Goal: Task Accomplishment & Management: Use online tool/utility

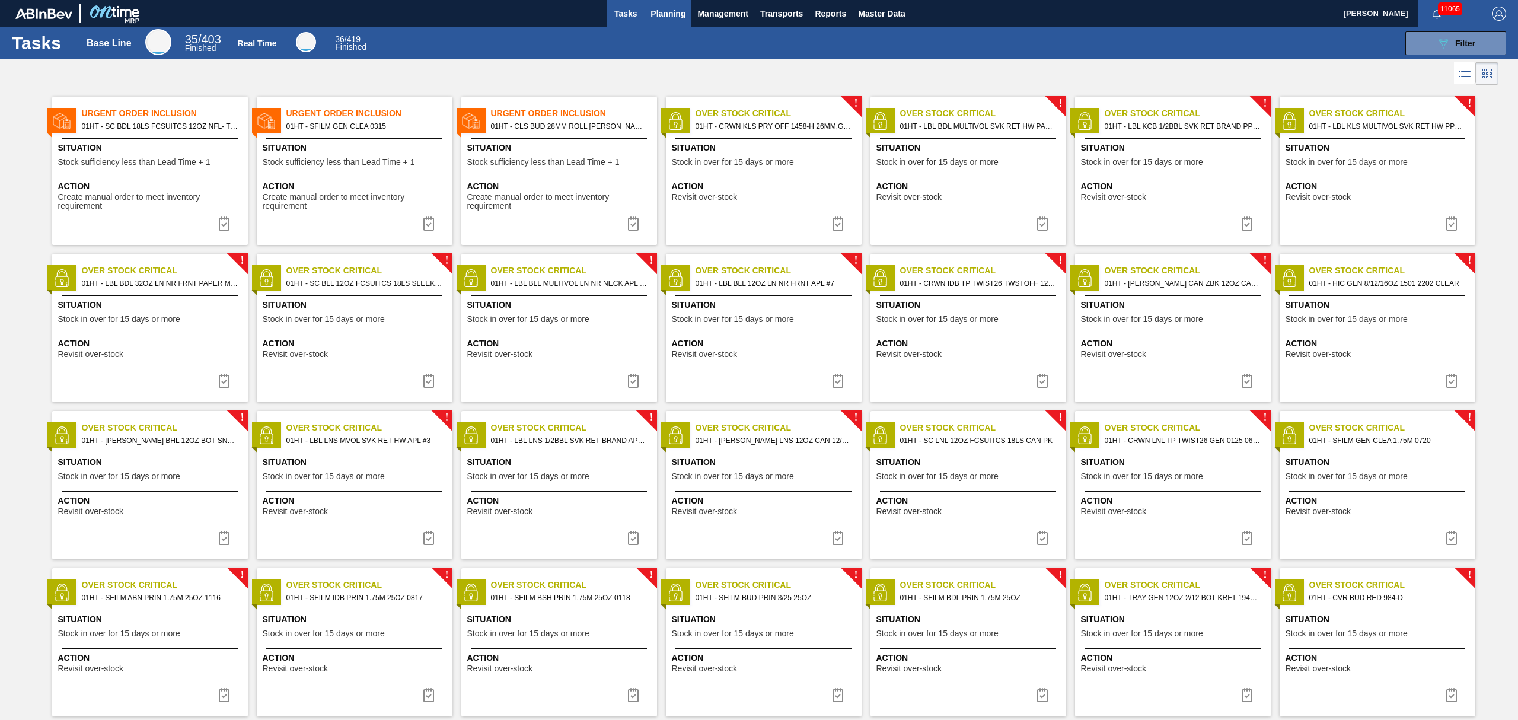
click at [662, 12] on span "Planning" at bounding box center [668, 14] width 35 height 14
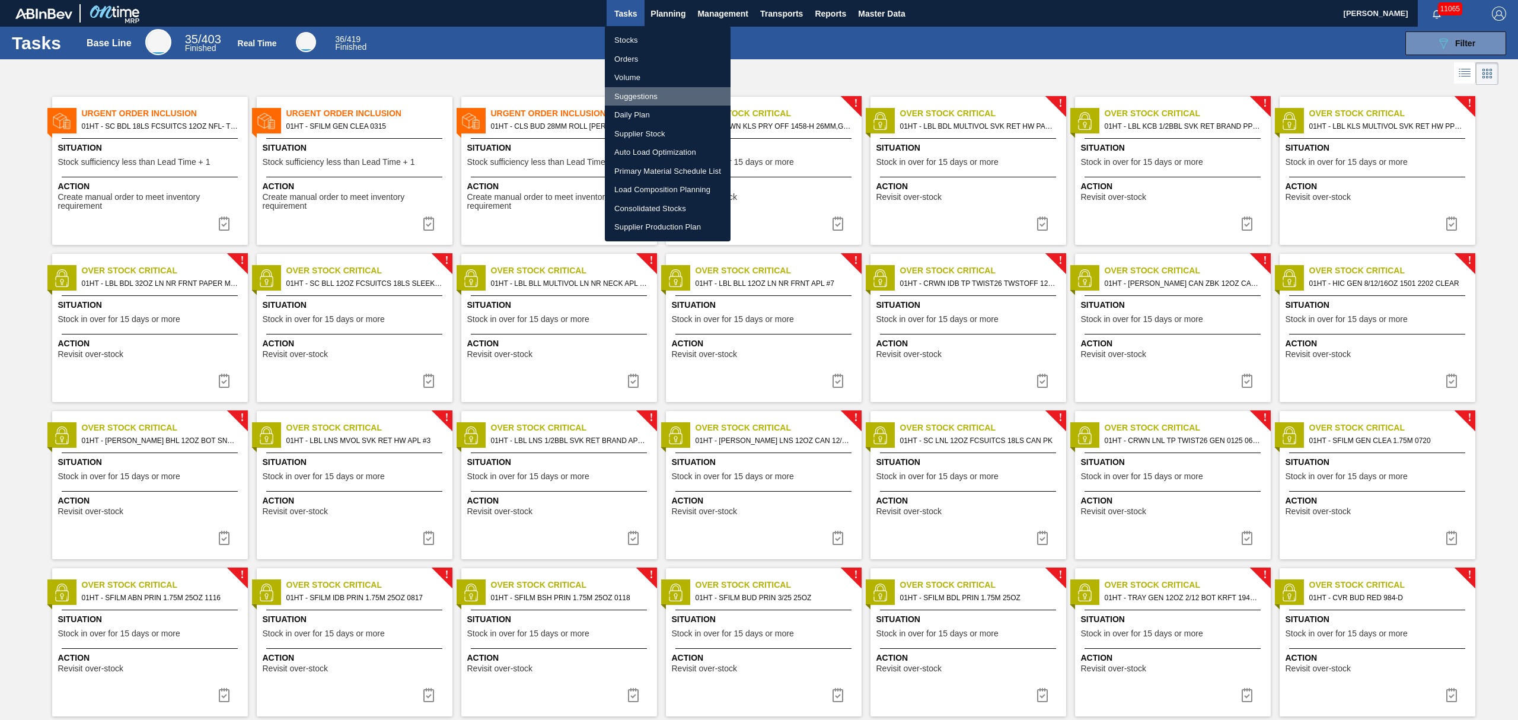
click at [650, 100] on li "Suggestions" at bounding box center [668, 96] width 126 height 19
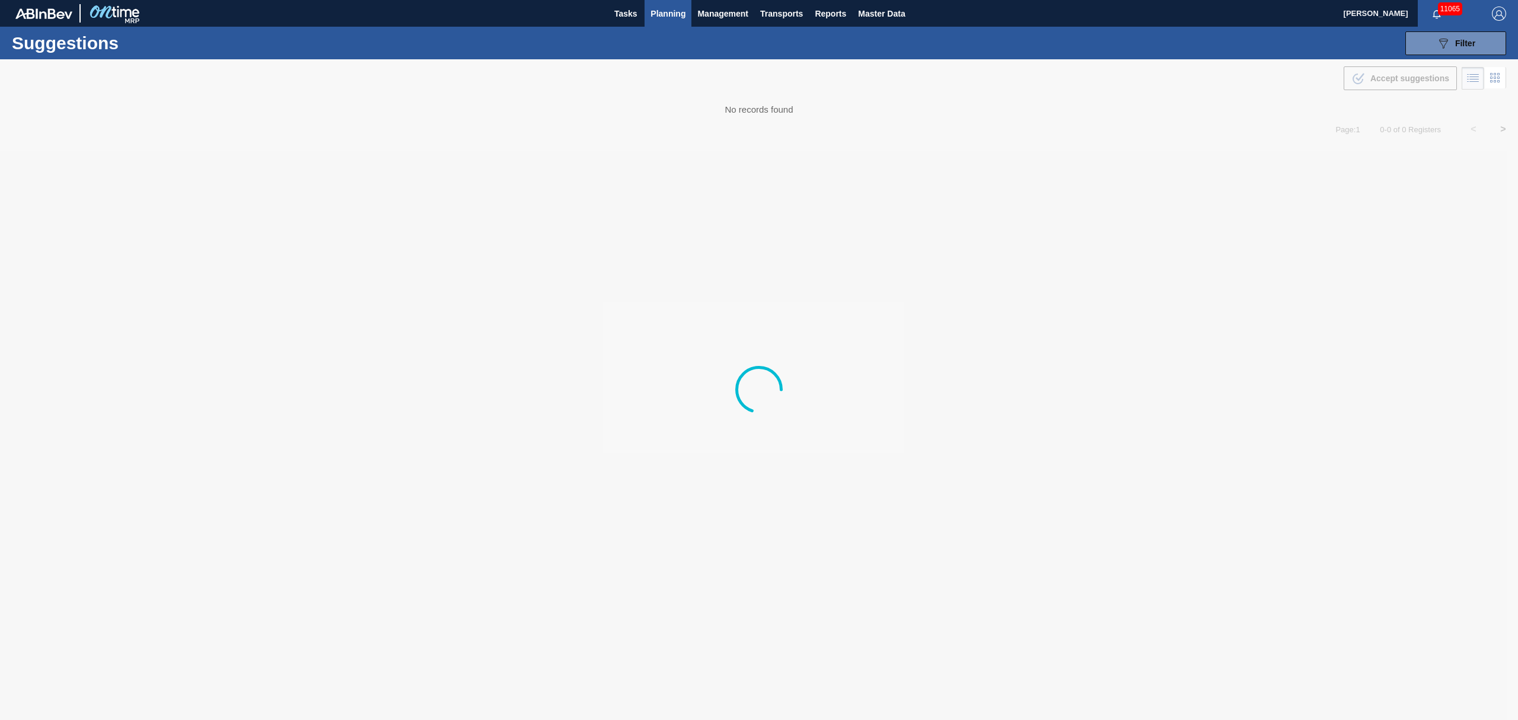
type from "[DATE]"
type to "[DATE]"
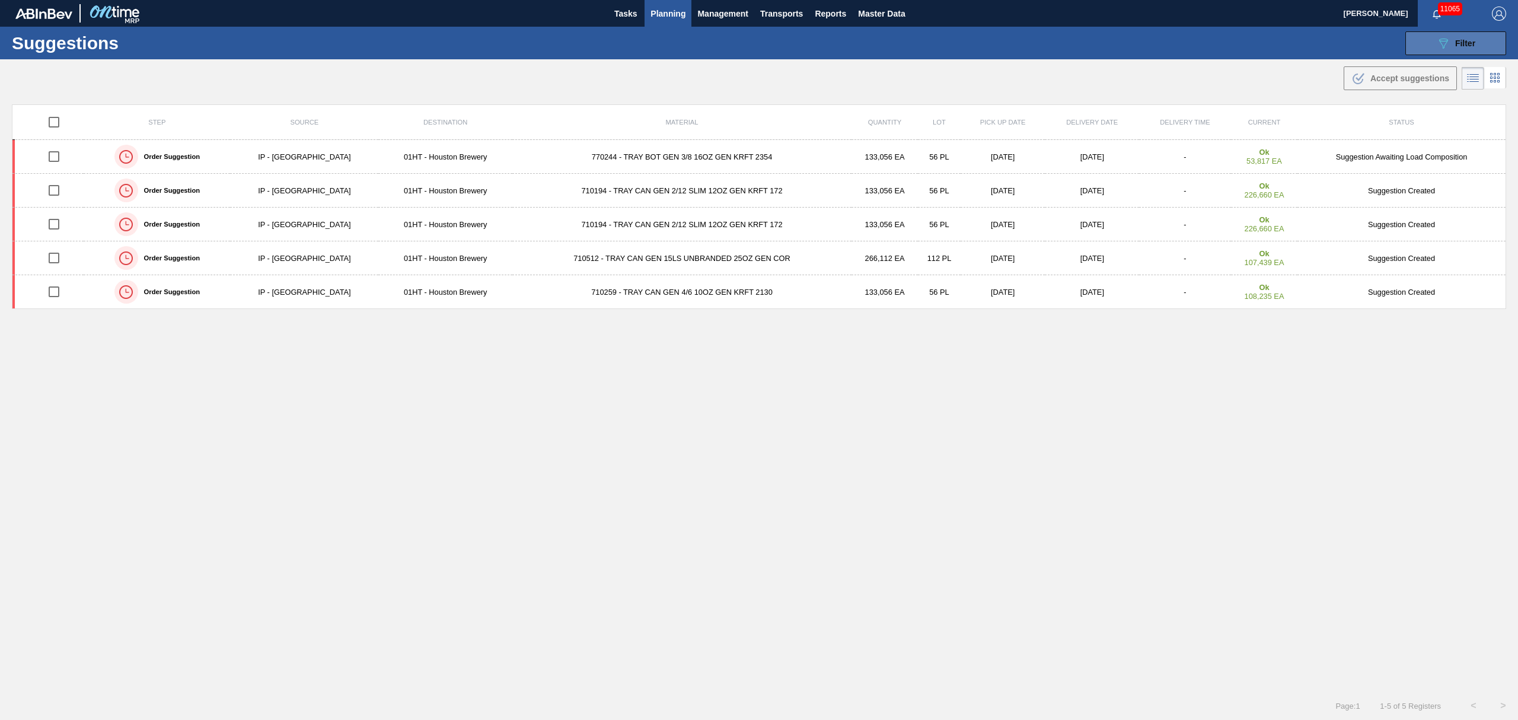
click at [1445, 38] on icon "089F7B8B-B2A5-4AFE-B5C0-19BA573D28AC" at bounding box center [1443, 43] width 14 height 14
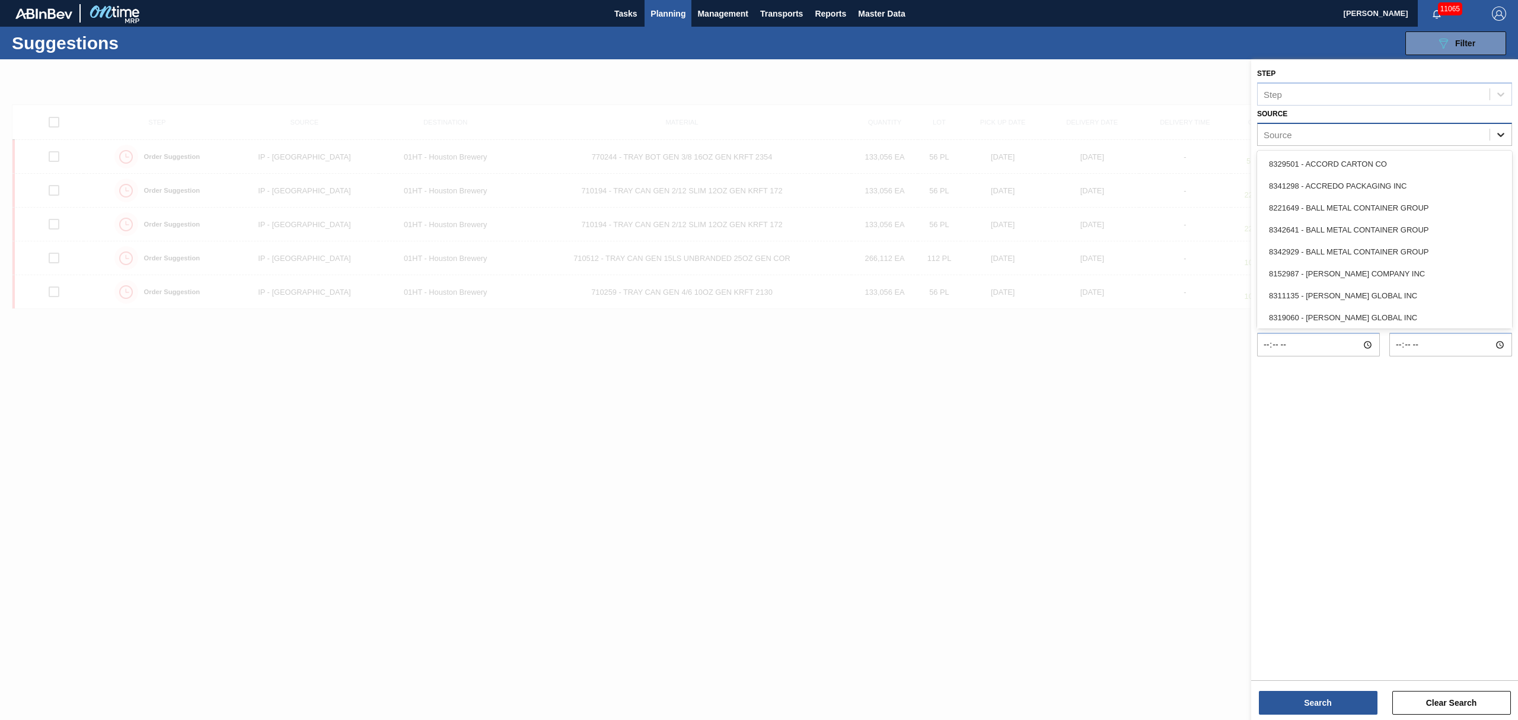
click at [1500, 131] on icon at bounding box center [1501, 135] width 12 height 12
click at [1379, 240] on div "8221069 - GRAPHIC PACKAGING INTERNATIONA" at bounding box center [1384, 234] width 255 height 22
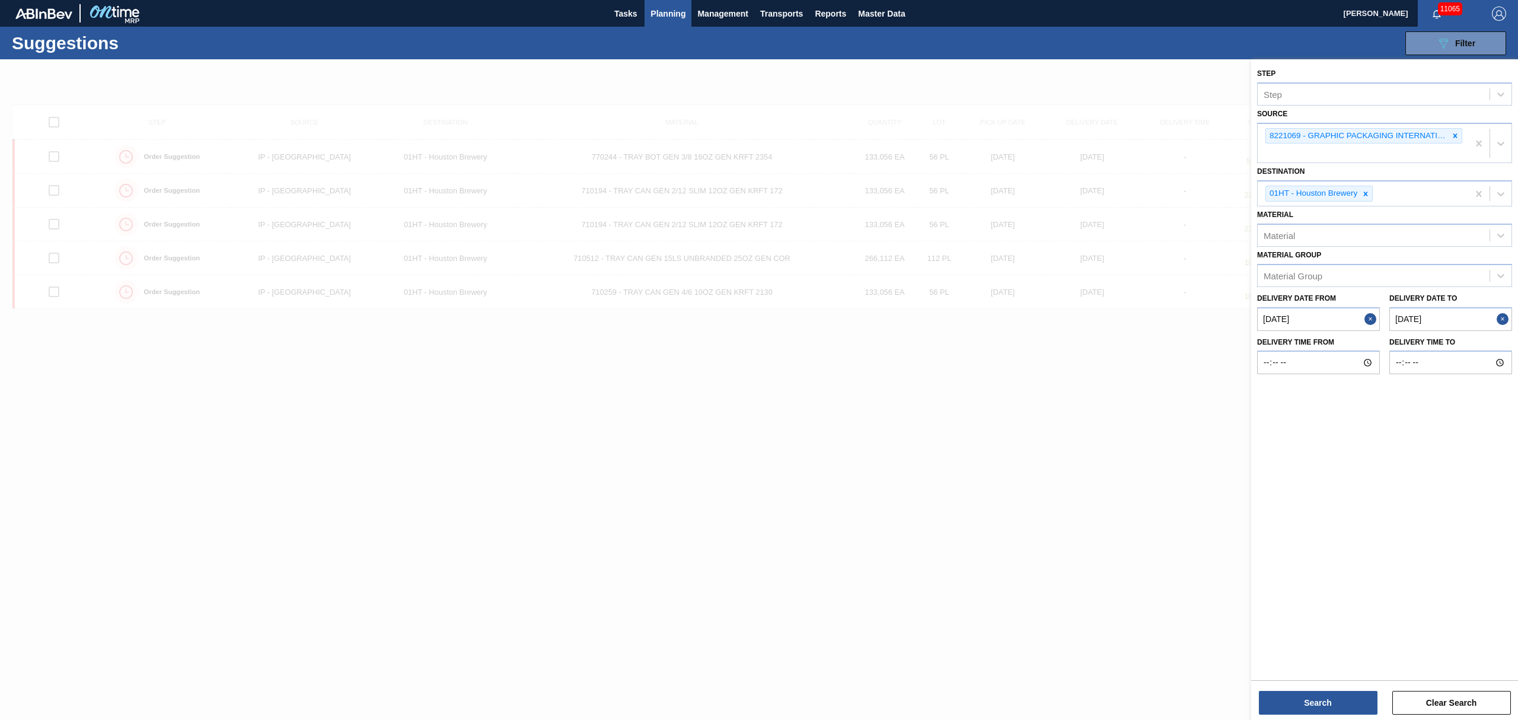
drag, startPoint x: 1326, startPoint y: 699, endPoint x: 1275, endPoint y: 651, distance: 70.1
click at [1322, 682] on div "Search Clear Search" at bounding box center [1384, 696] width 267 height 33
click at [1355, 700] on button "Search" at bounding box center [1318, 703] width 119 height 24
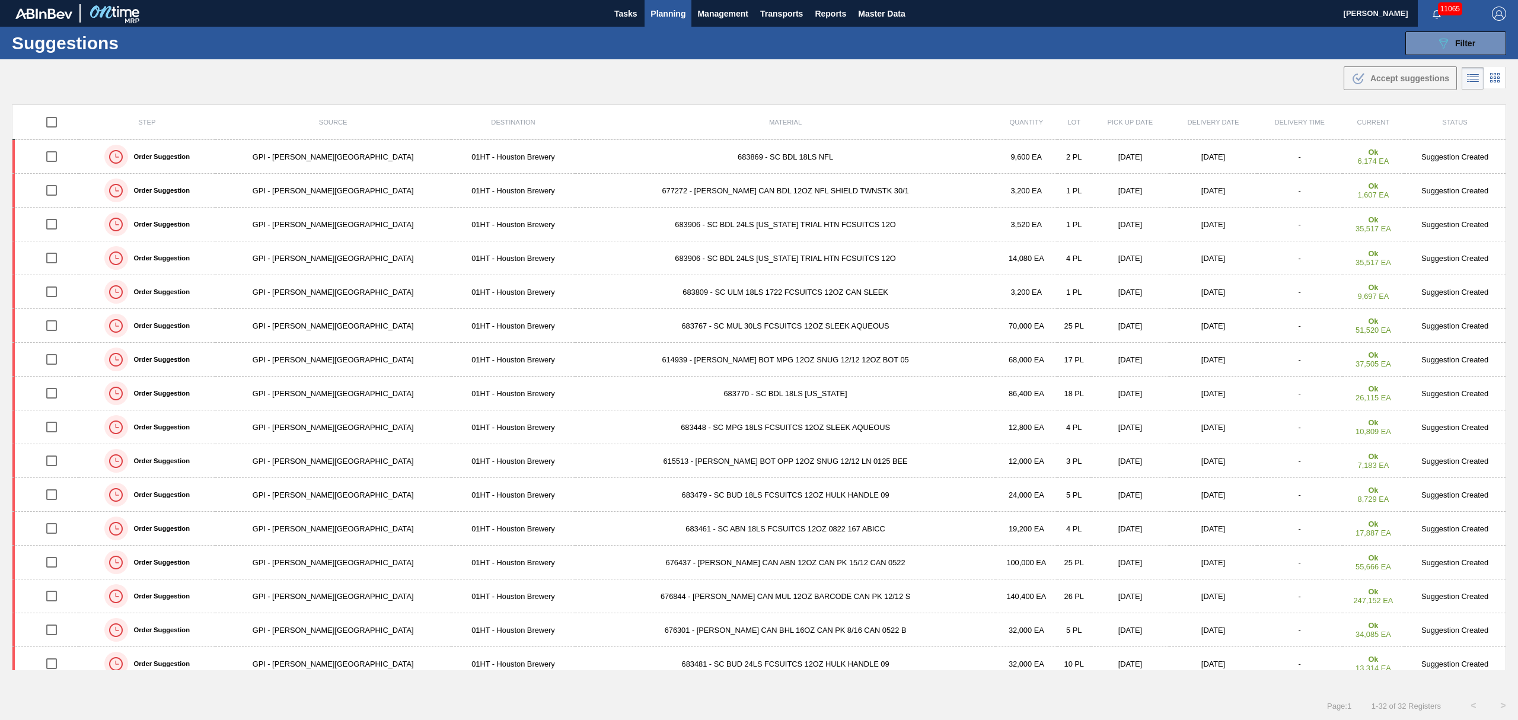
click at [451, 331] on td "01HT - Houston Brewery" at bounding box center [513, 326] width 125 height 34
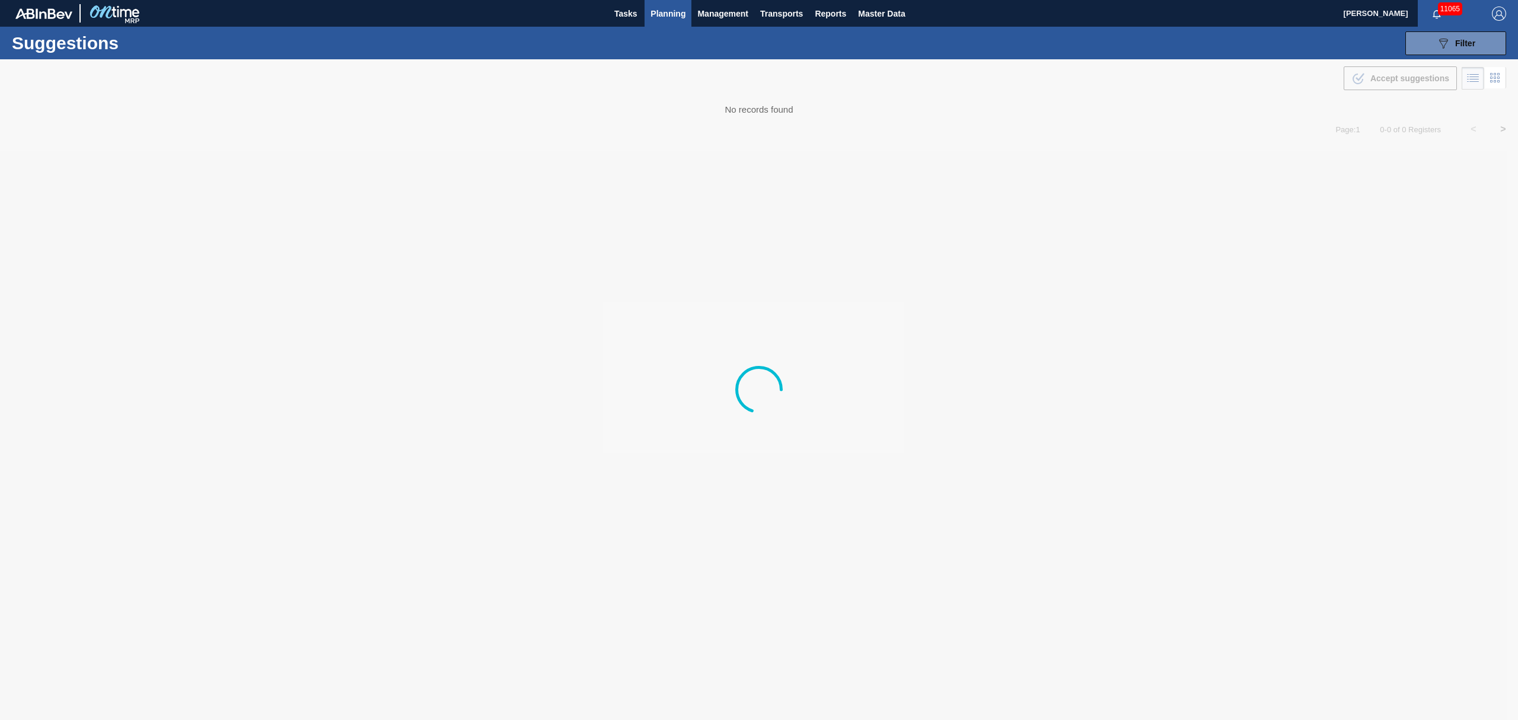
type from "[DATE]"
type to "[DATE]"
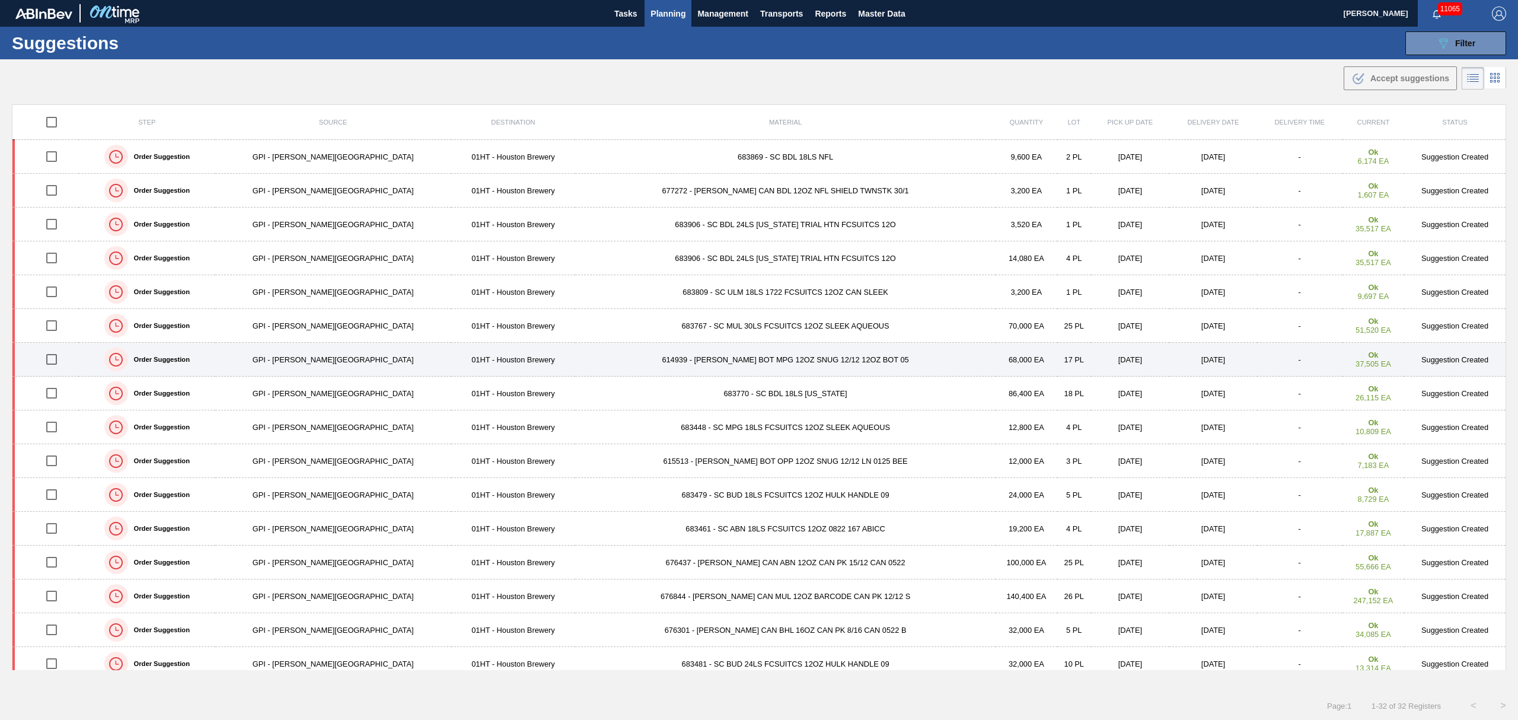
click at [695, 359] on td "614939 - [PERSON_NAME] BOT MPG 12OZ SNUG 12/12 12OZ BOT 05" at bounding box center [785, 360] width 420 height 34
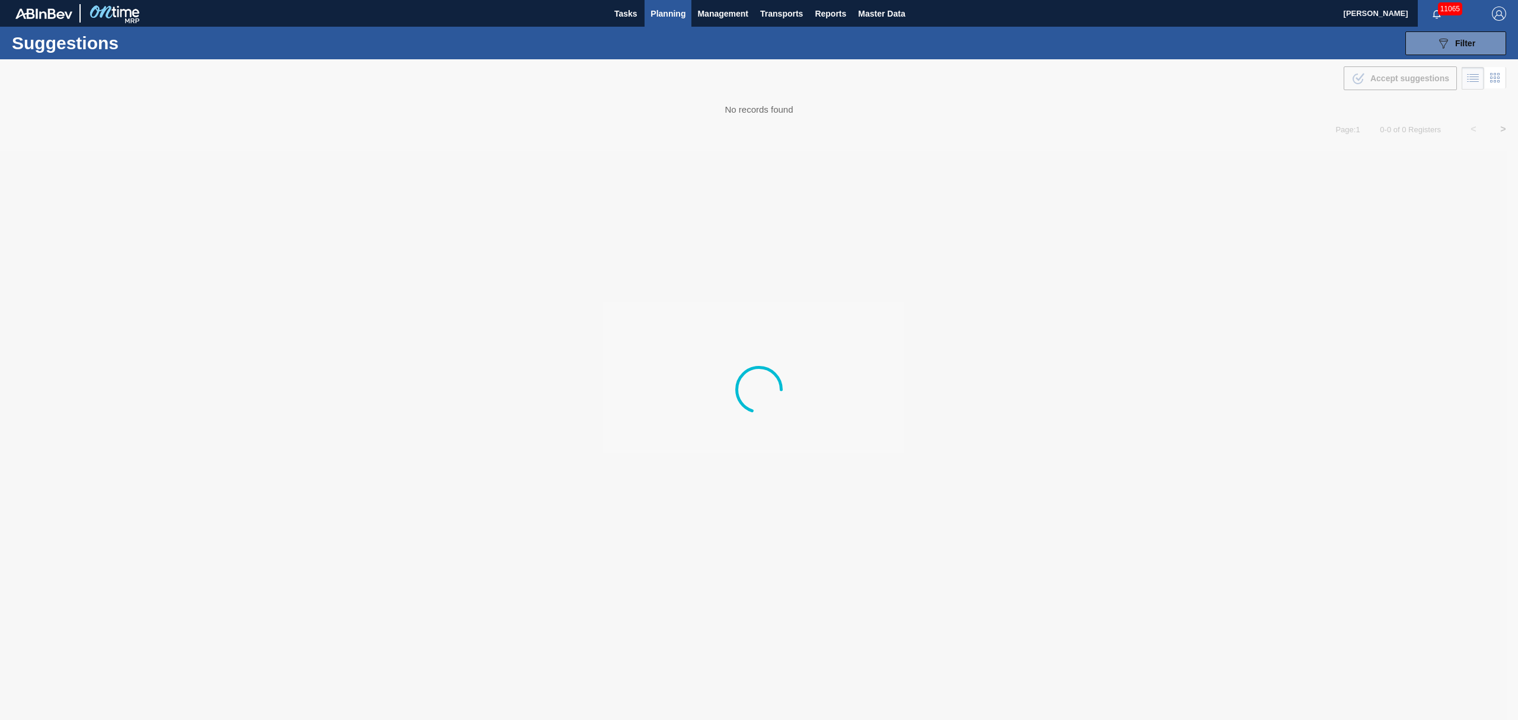
type from "[DATE]"
type to "[DATE]"
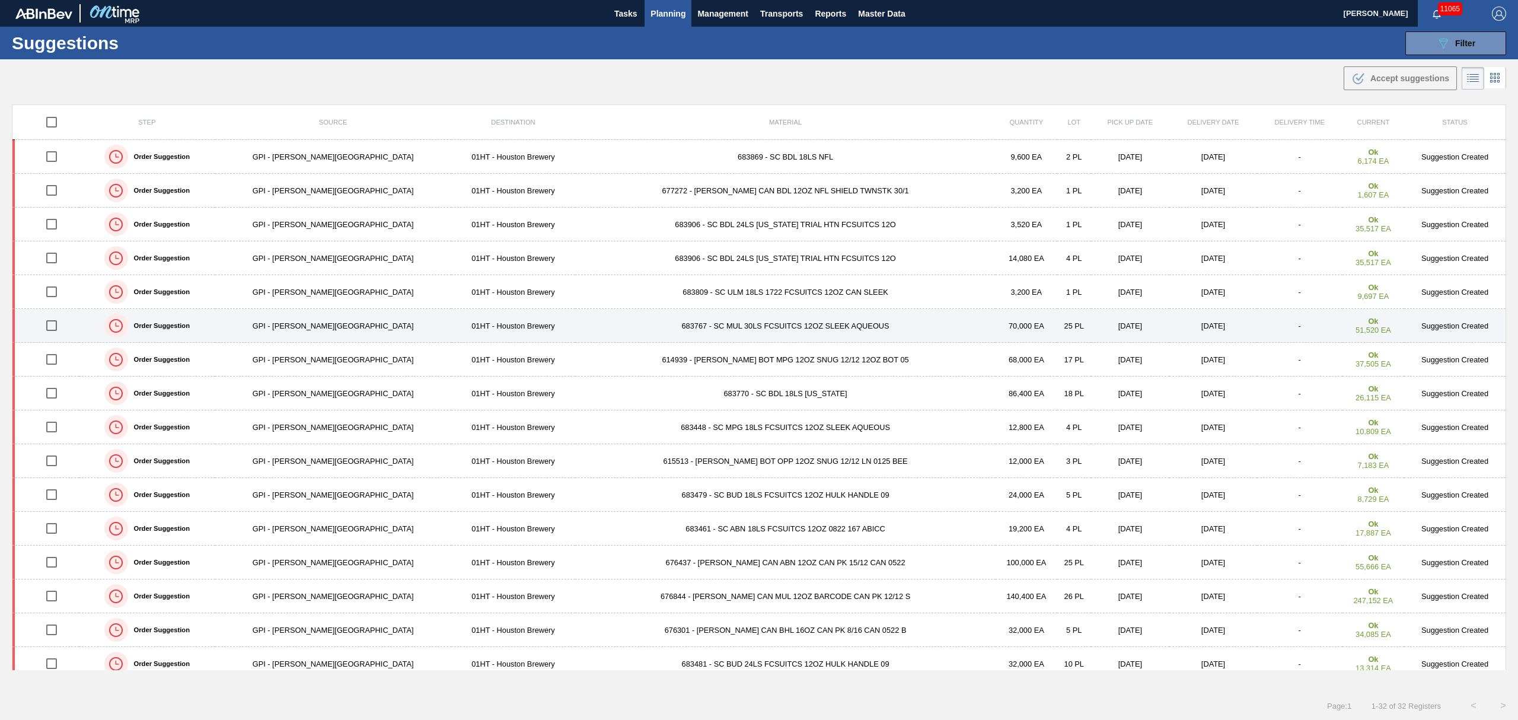
click at [51, 326] on input "checkbox" at bounding box center [51, 325] width 25 height 25
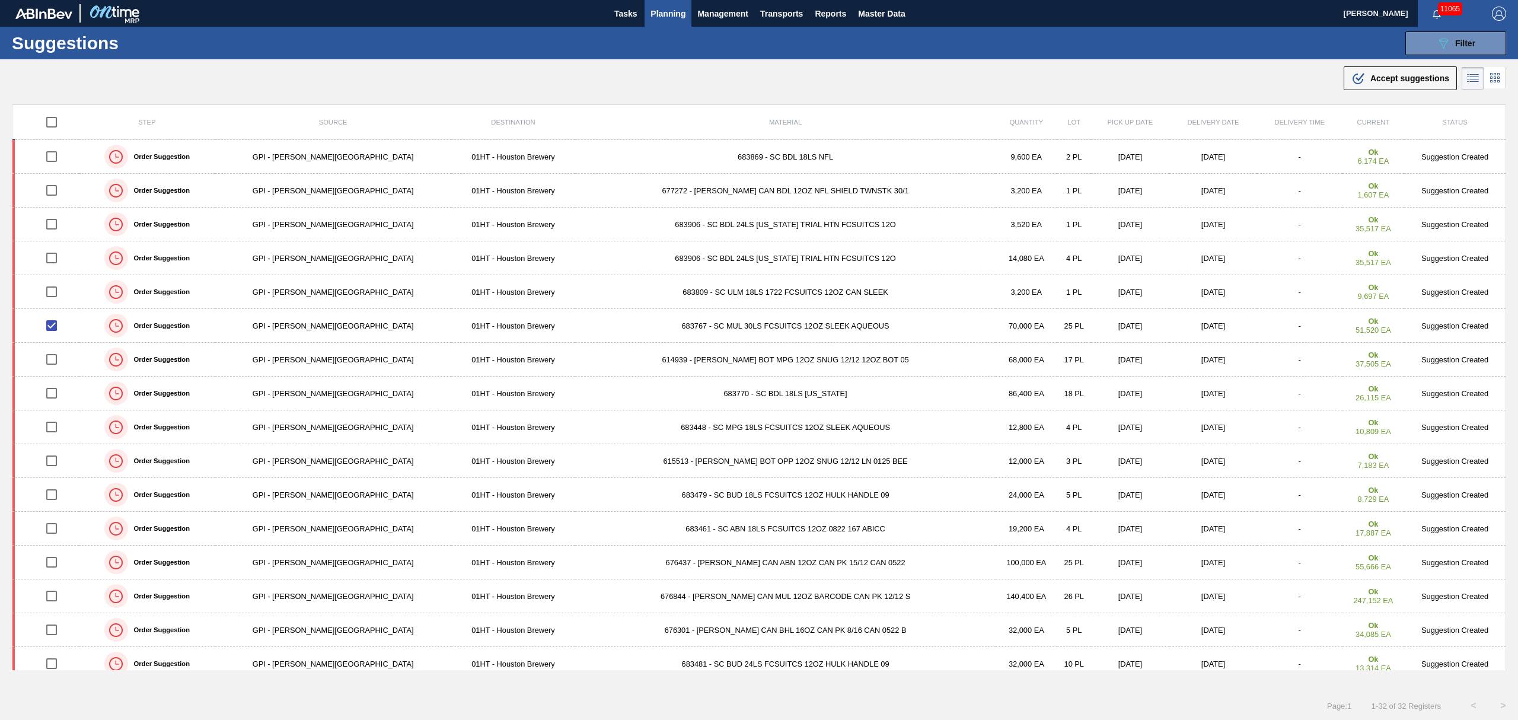
click at [1414, 72] on div ".b{fill:var(--color-action-default)} Accept suggestions" at bounding box center [1401, 78] width 98 height 14
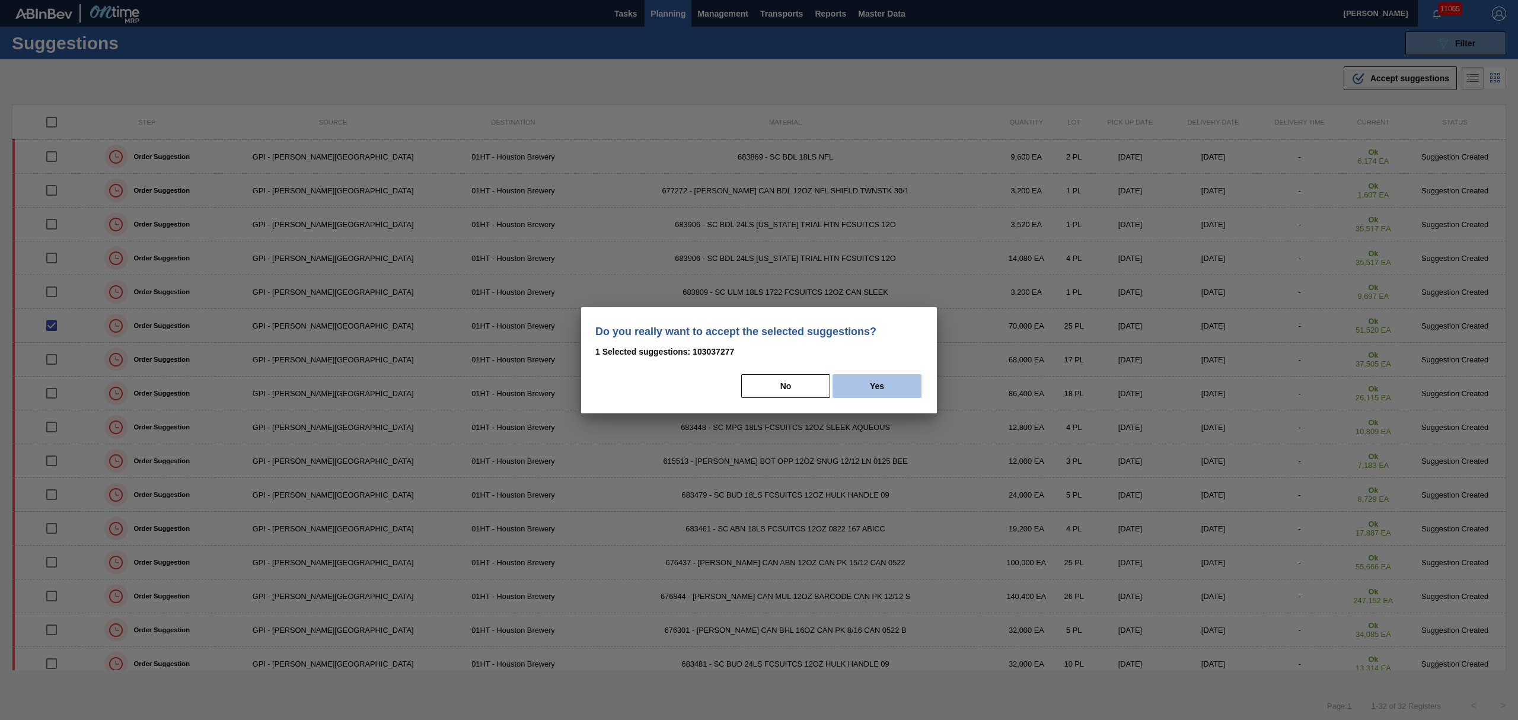
click at [901, 384] on button "Yes" at bounding box center [877, 386] width 89 height 24
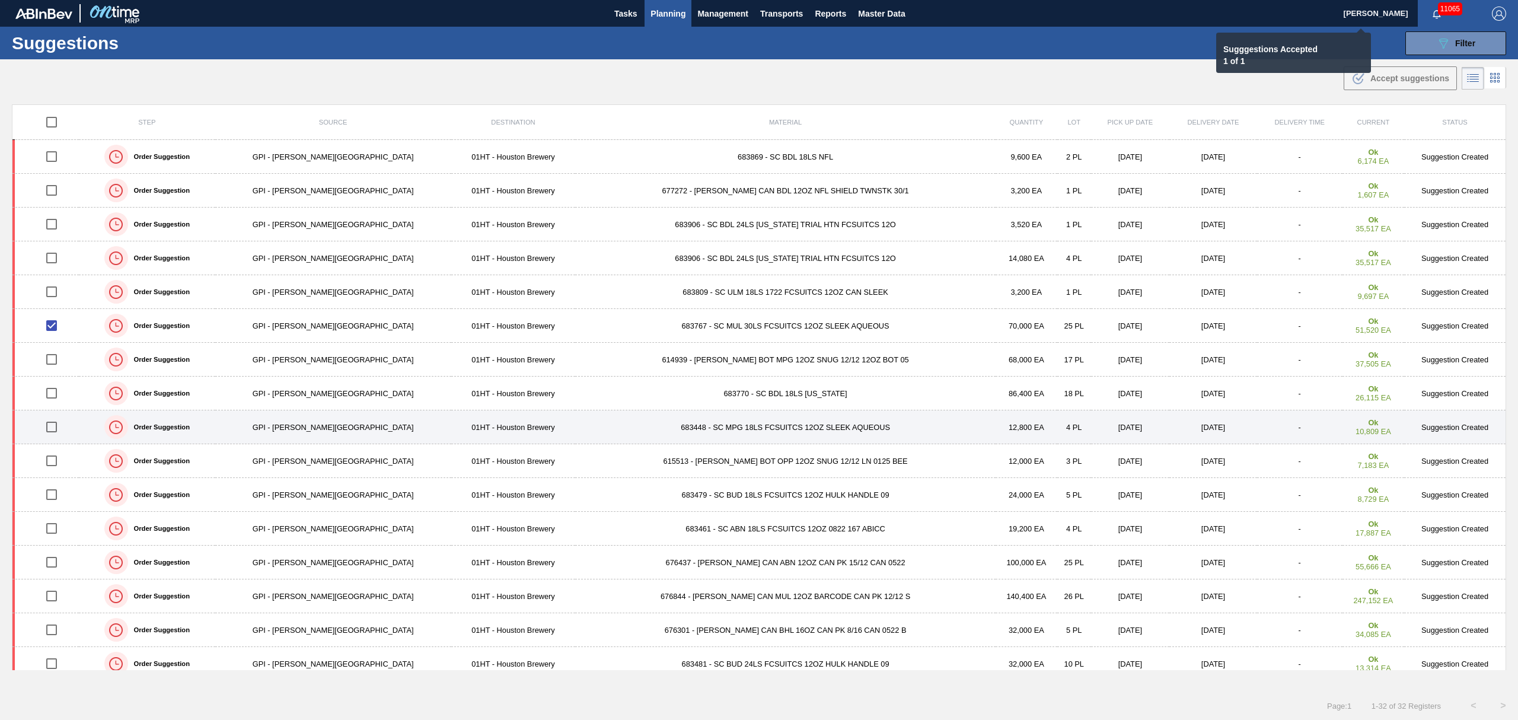
checkbox input "false"
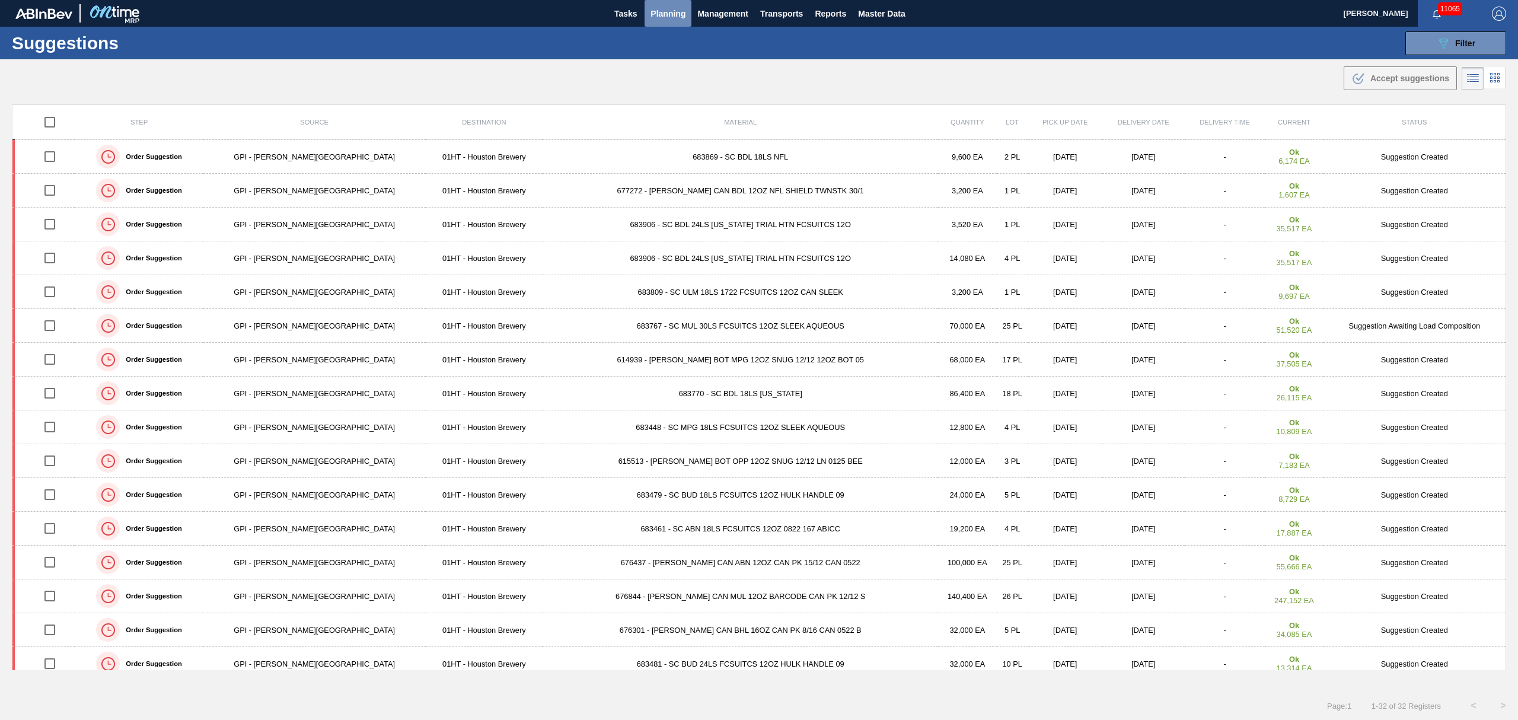
drag, startPoint x: 672, startPoint y: 11, endPoint x: 669, endPoint y: 36, distance: 25.7
click at [672, 12] on span "Planning" at bounding box center [668, 14] width 35 height 14
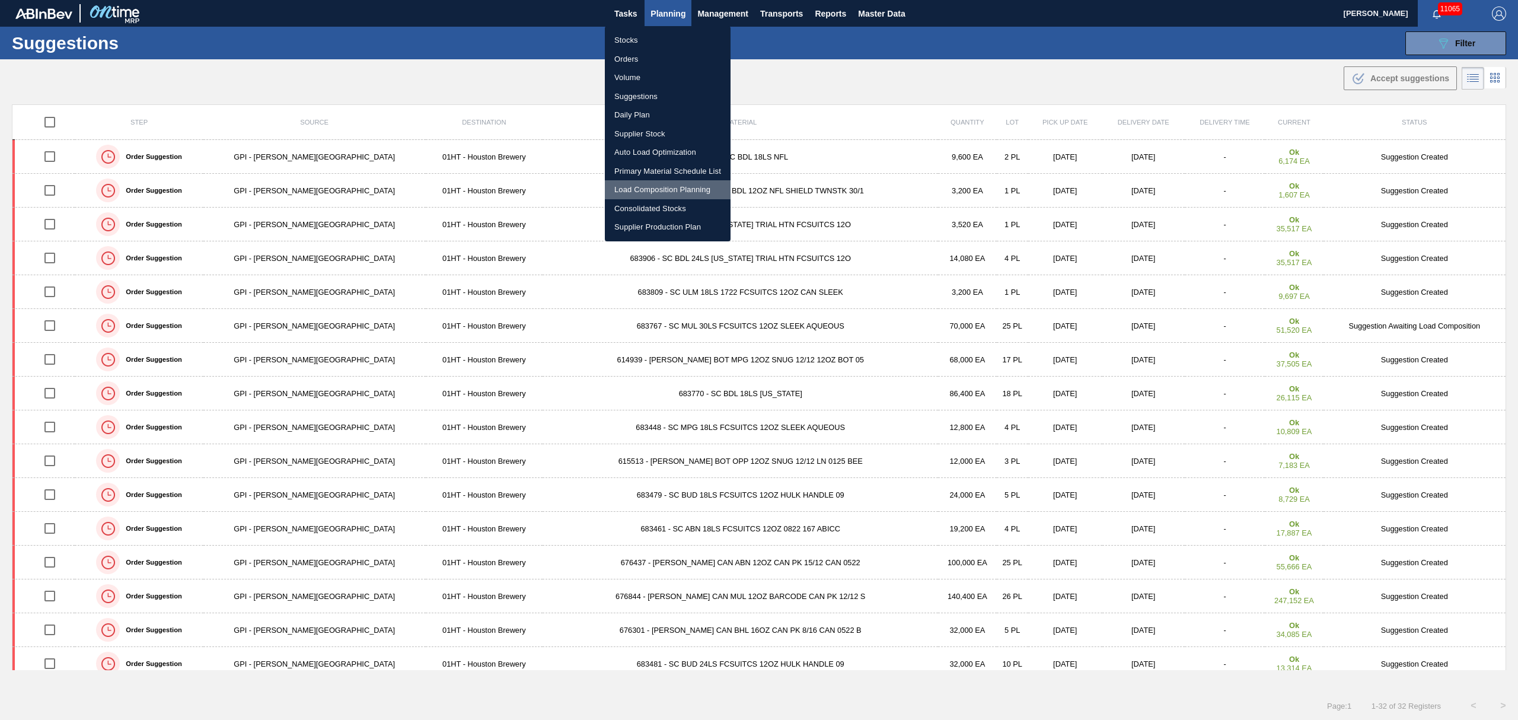
click at [638, 186] on li "Load Composition Planning" at bounding box center [668, 189] width 126 height 19
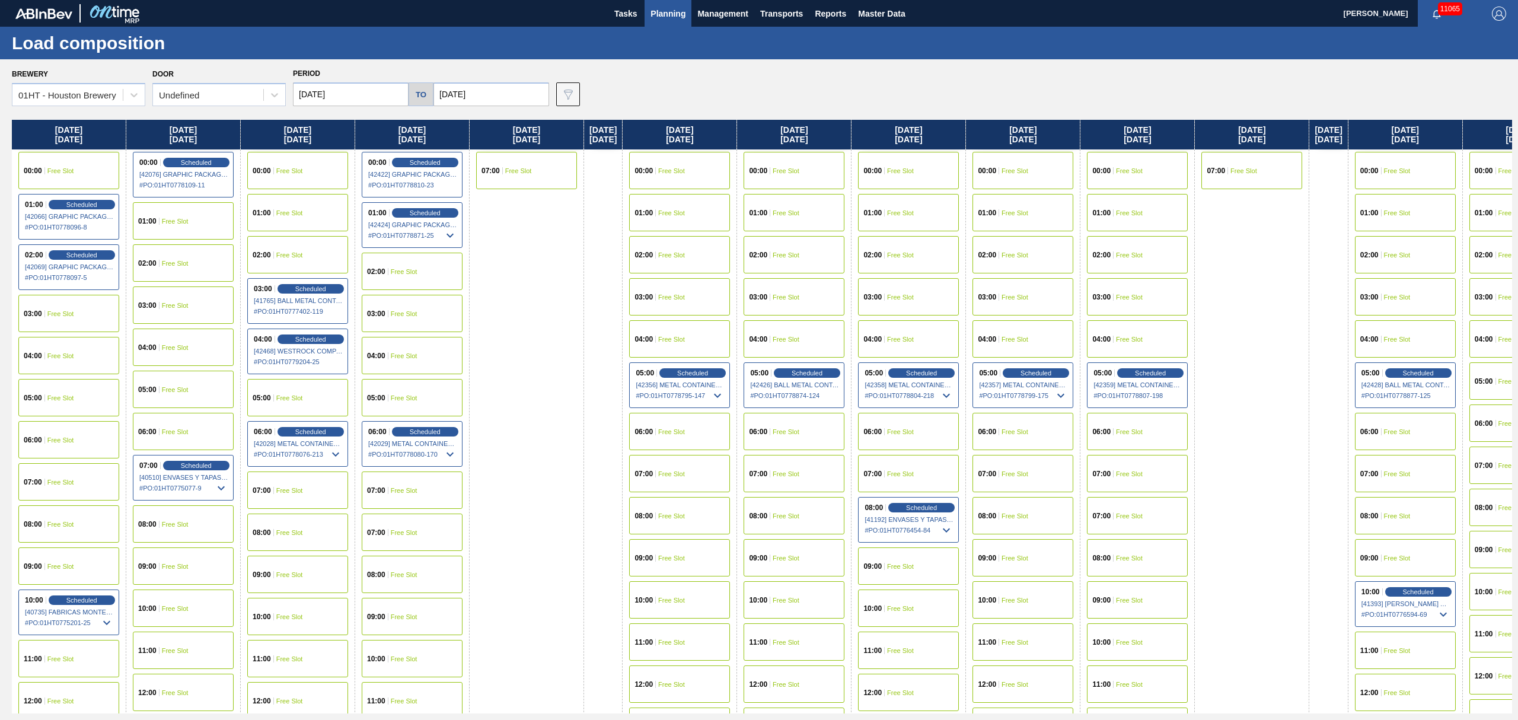
click at [1025, 164] on div "00:00 Free Slot" at bounding box center [1023, 170] width 101 height 37
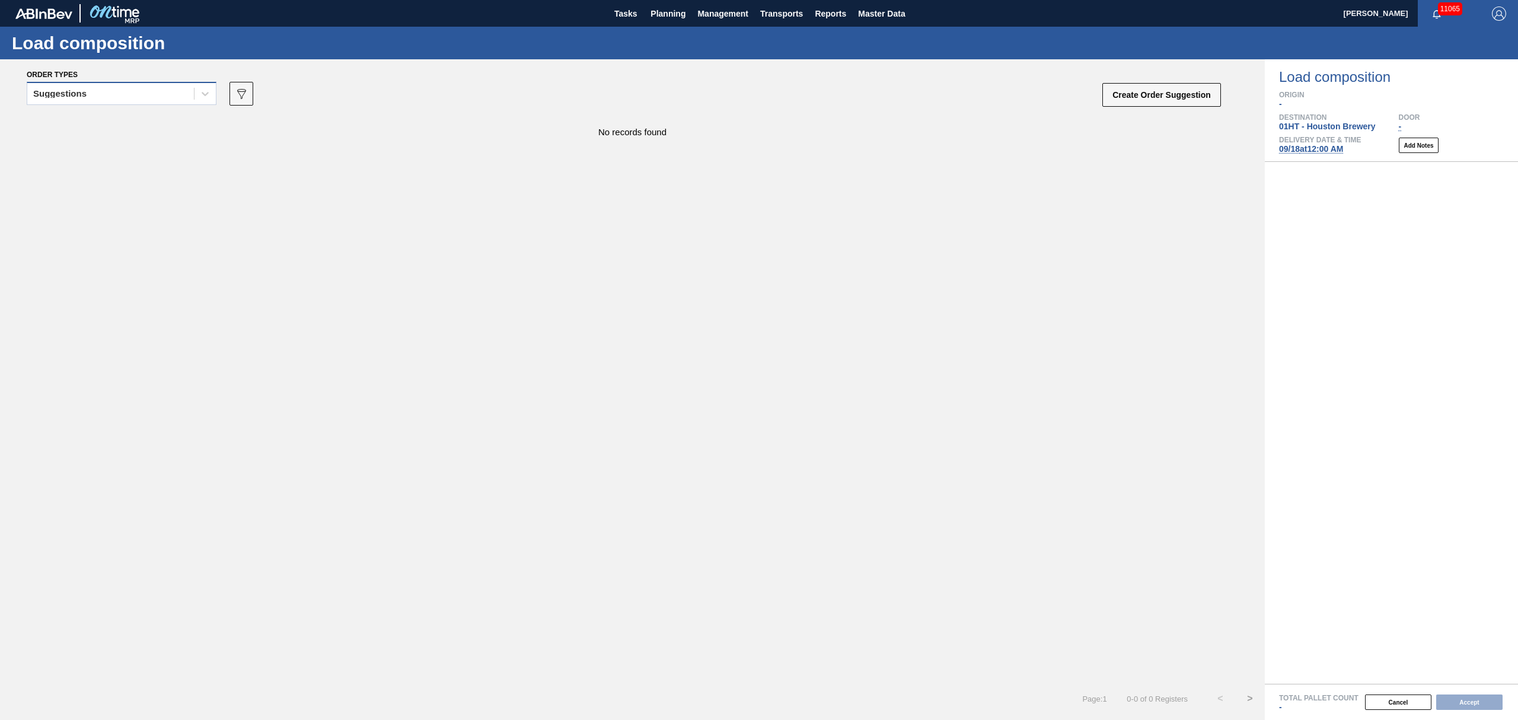
click at [89, 91] on div "Suggestions" at bounding box center [110, 93] width 167 height 17
click at [89, 110] on div "Awaiting load composition Suggestions Released - Awaiting Load Comp." at bounding box center [122, 145] width 190 height 71
click at [90, 122] on div "Awaiting load composition" at bounding box center [122, 123] width 190 height 22
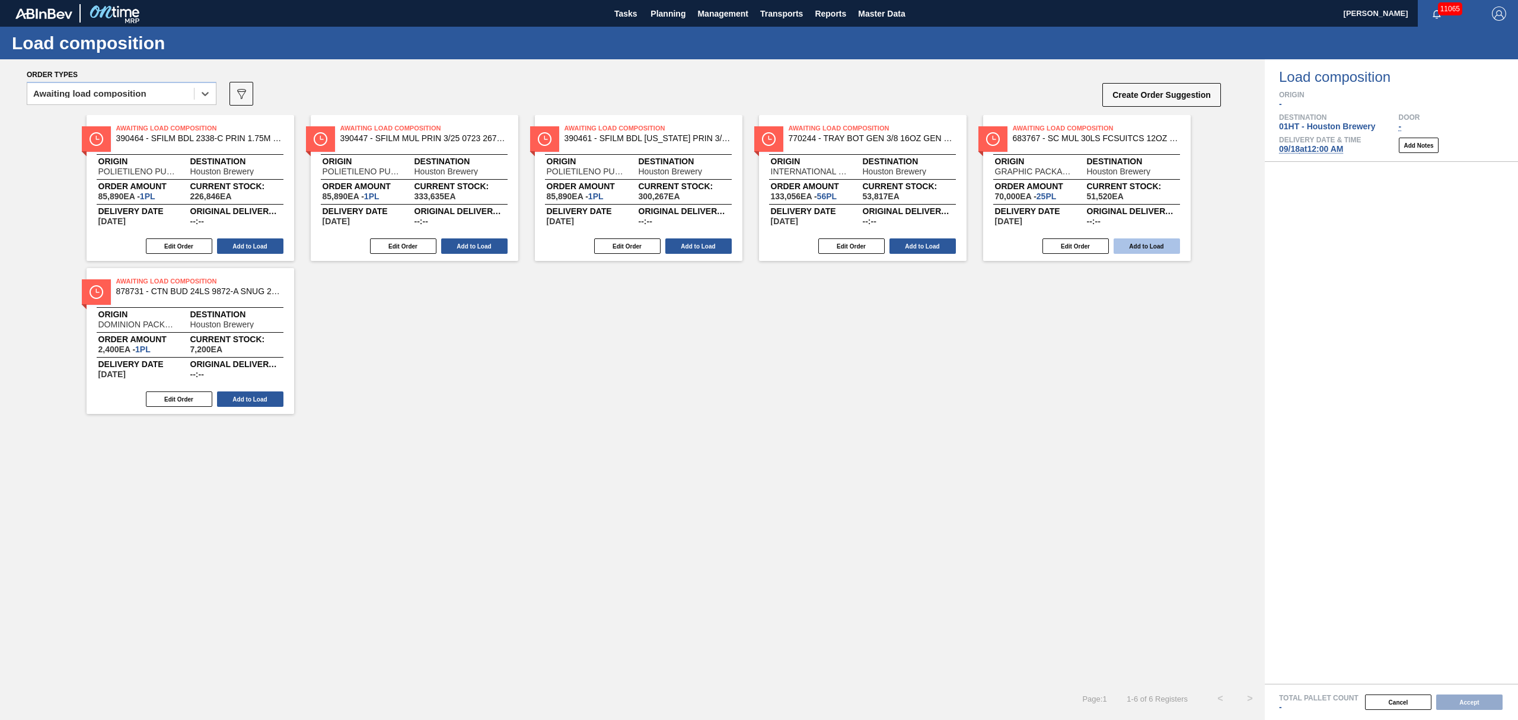
click at [1149, 242] on button "Add to Load" at bounding box center [1147, 245] width 66 height 15
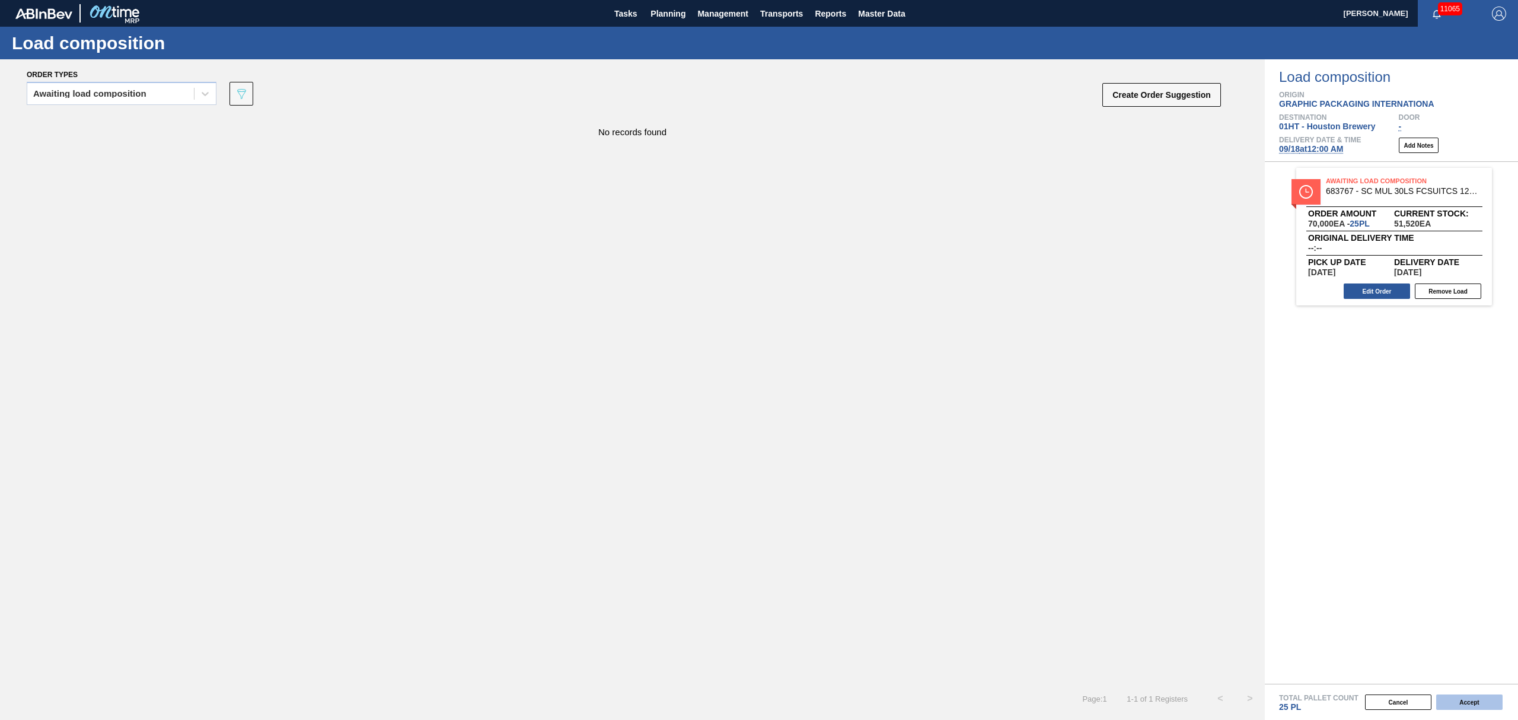
click at [1465, 700] on button "Accept" at bounding box center [1469, 701] width 66 height 15
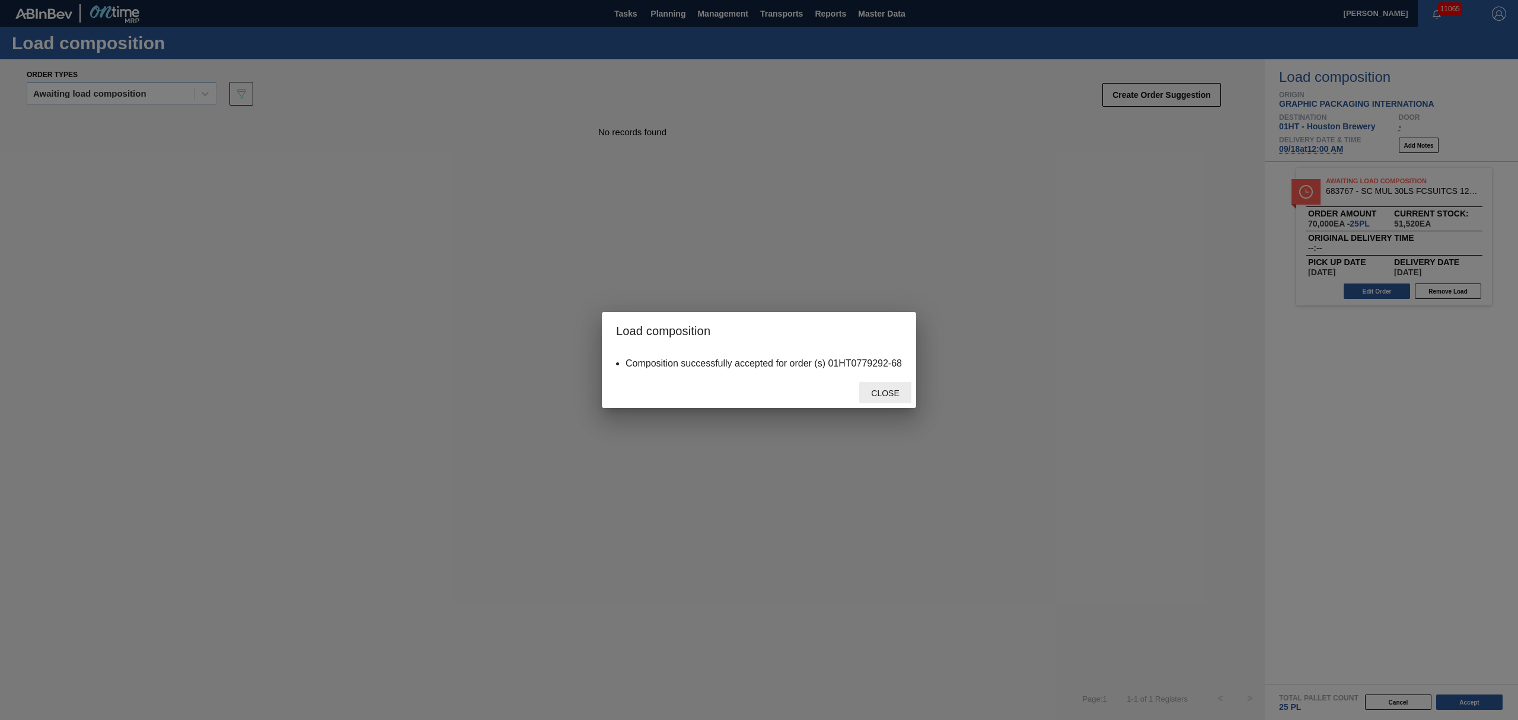
click at [890, 385] on div "Close" at bounding box center [885, 393] width 52 height 22
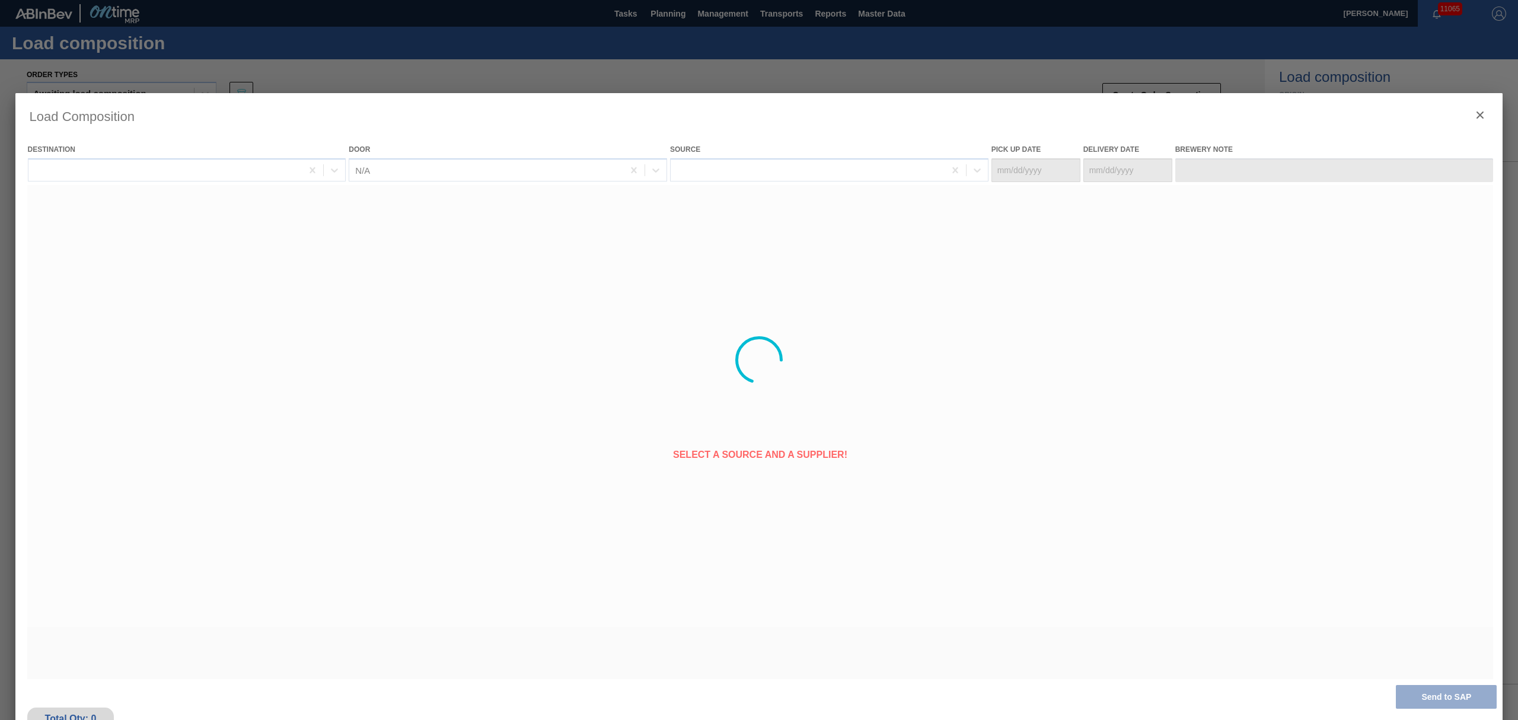
type Date "[DATE]"
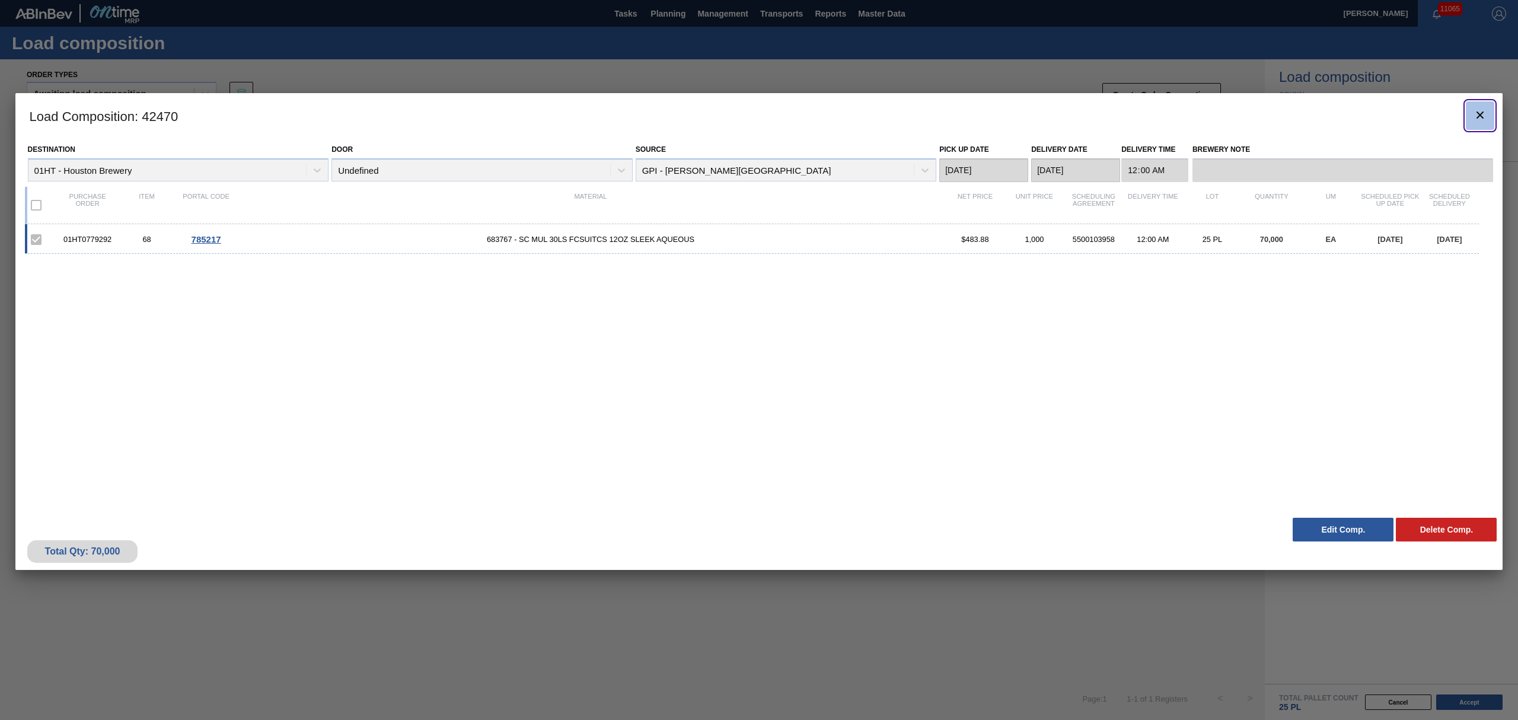
click at [1477, 114] on icon "botão de ícone" at bounding box center [1480, 115] width 14 height 14
